Goal: Task Accomplishment & Management: Manage account settings

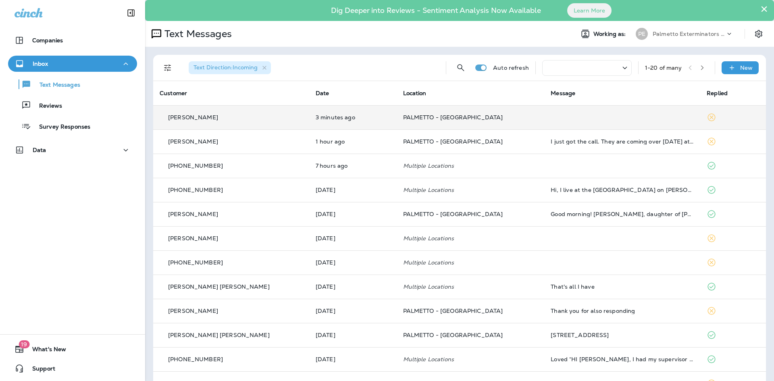
click at [334, 122] on td "3 minutes ago" at bounding box center [353, 117] width 88 height 24
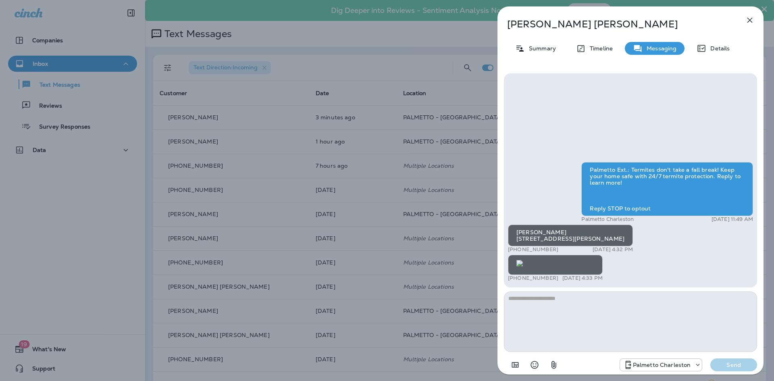
click at [523, 260] on img at bounding box center [520, 263] width 6 height 6
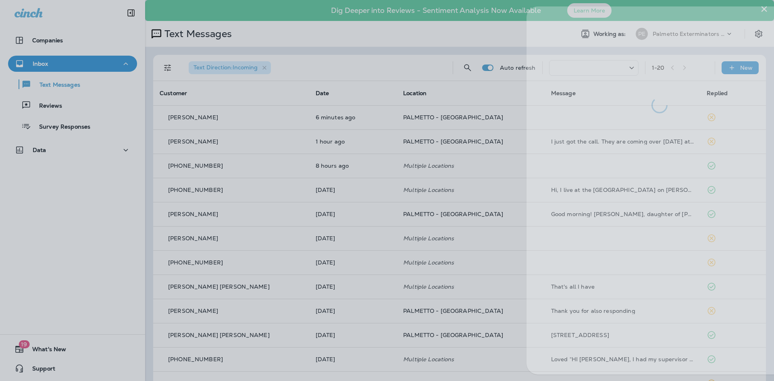
click at [301, 133] on div at bounding box center [416, 190] width 774 height 381
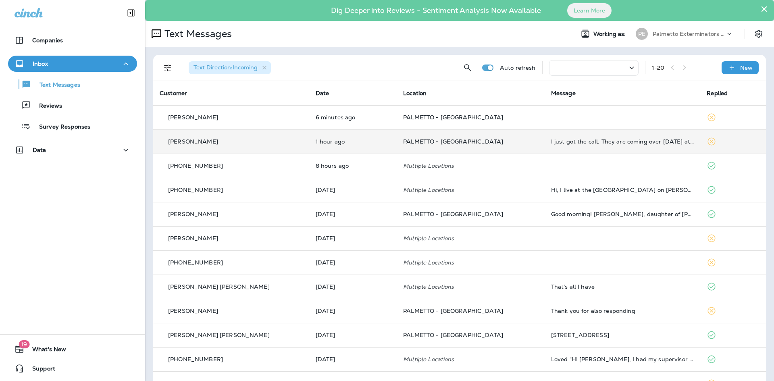
click at [285, 140] on td "[PERSON_NAME]" at bounding box center [231, 141] width 156 height 24
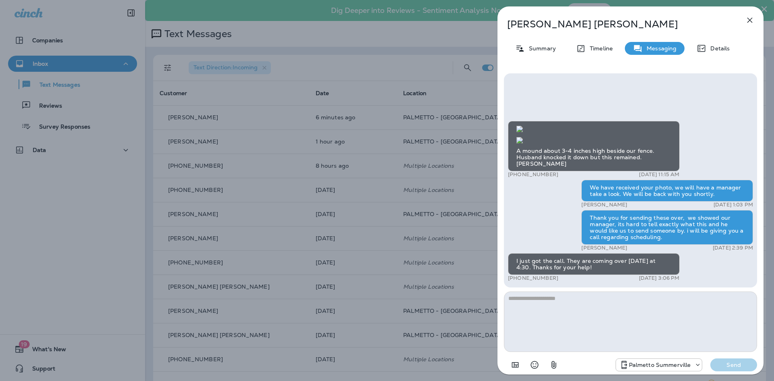
scroll to position [0, 0]
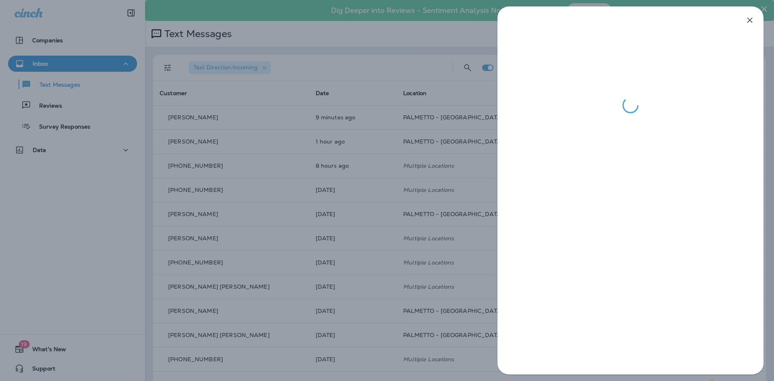
click at [317, 168] on div at bounding box center [387, 190] width 774 height 381
